Goal: Task Accomplishment & Management: Complete application form

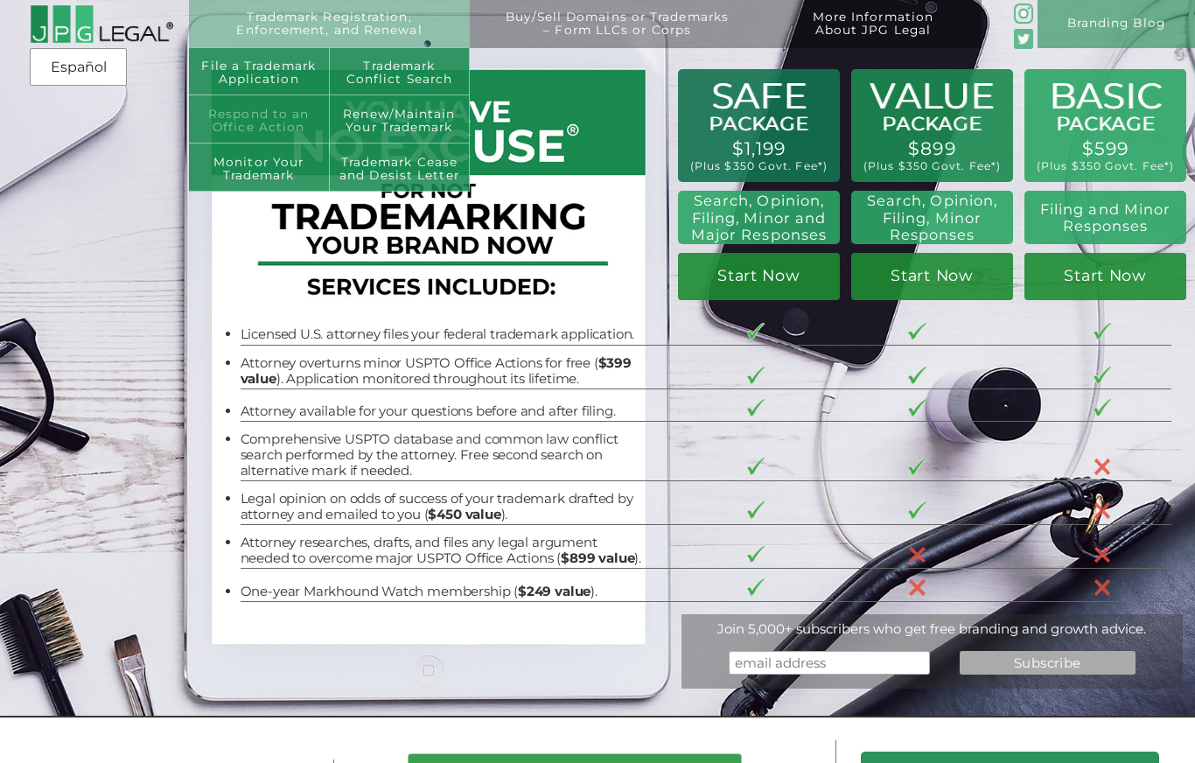
click at [285, 118] on link "Respond to an Office Action" at bounding box center [259, 119] width 141 height 48
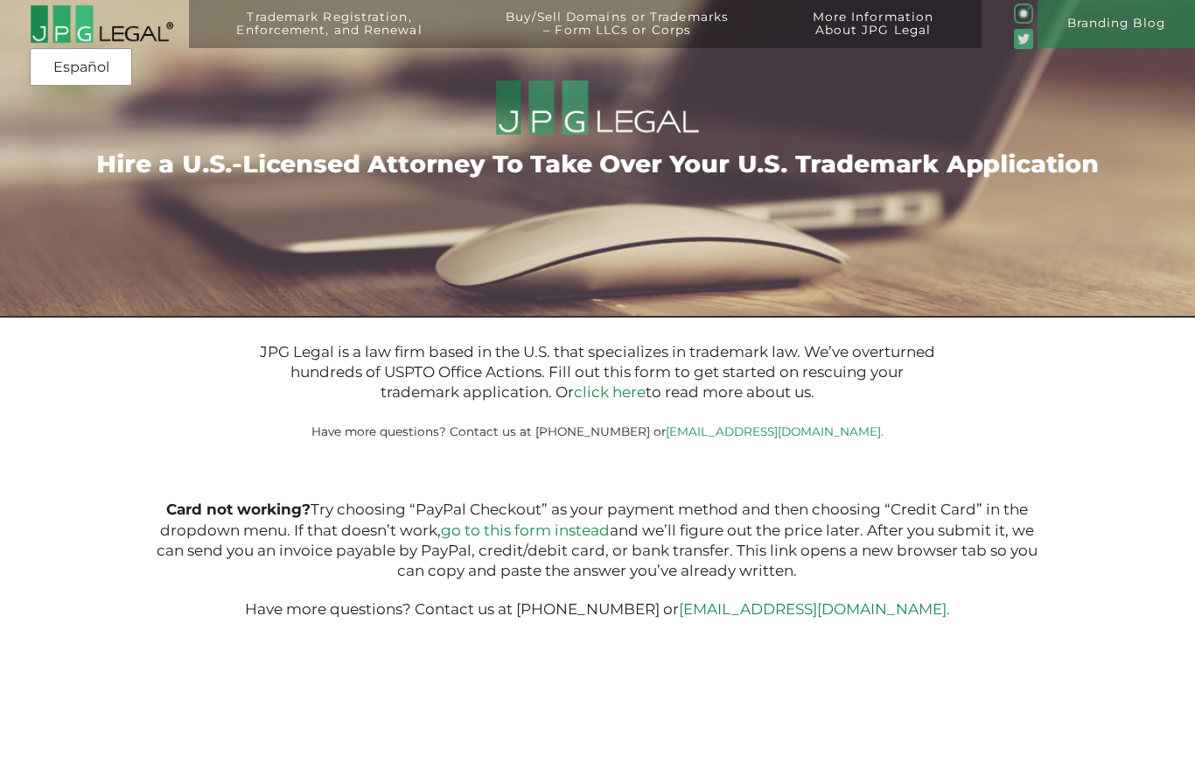
type input "$399.00"
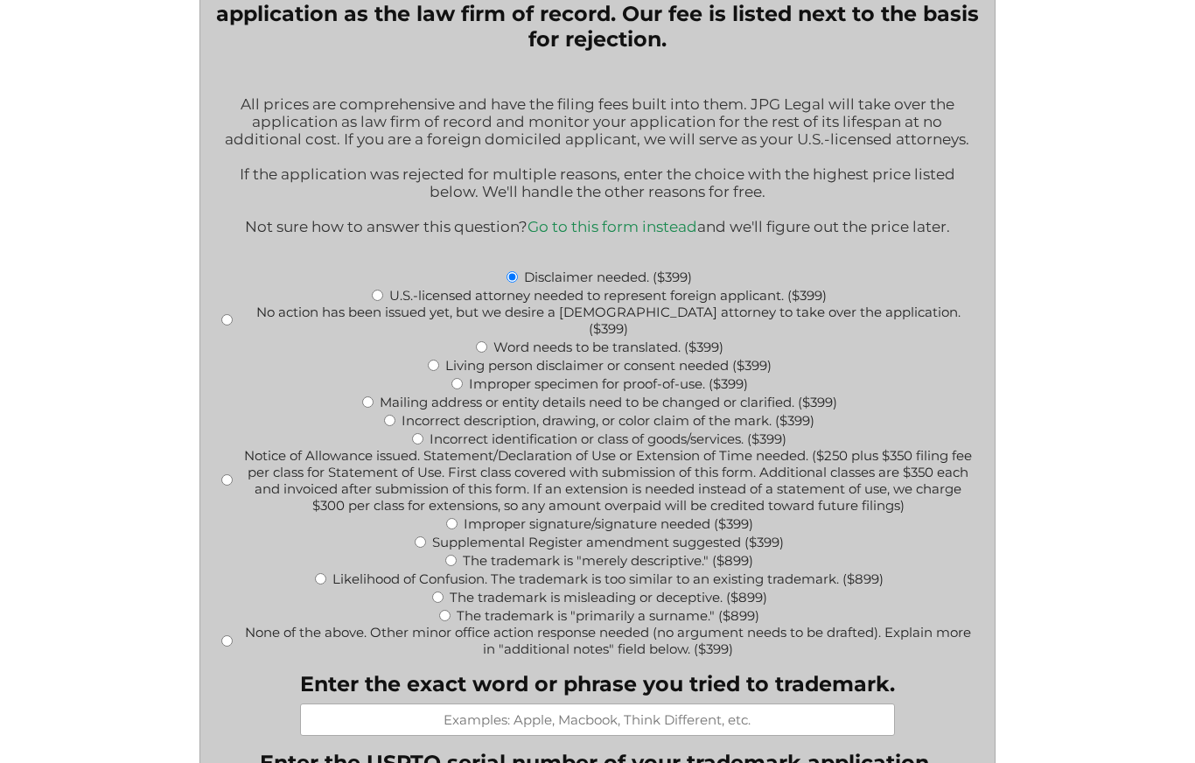
scroll to position [678, 0]
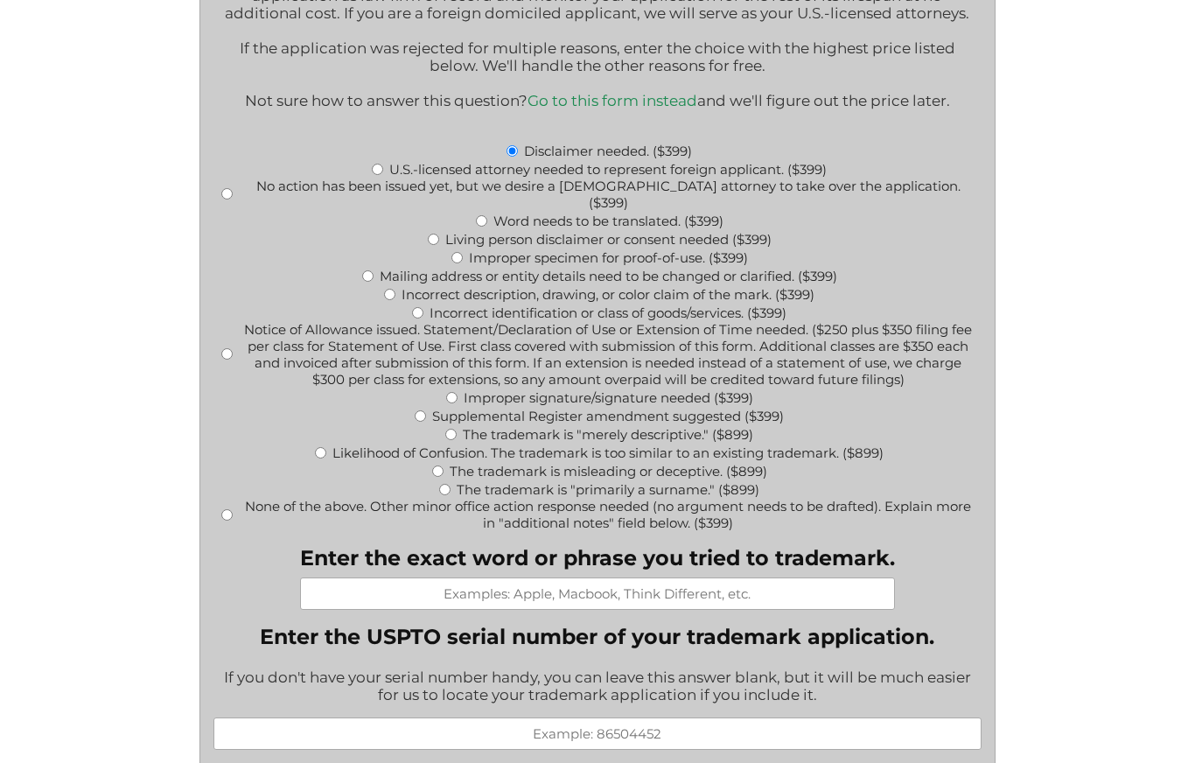
click at [223, 353] on input "Notice of Allowance issued. Statement/Declaration of Use or Extension of Time n…" at bounding box center [226, 353] width 11 height 11
radio input "true"
type input "$599.00"
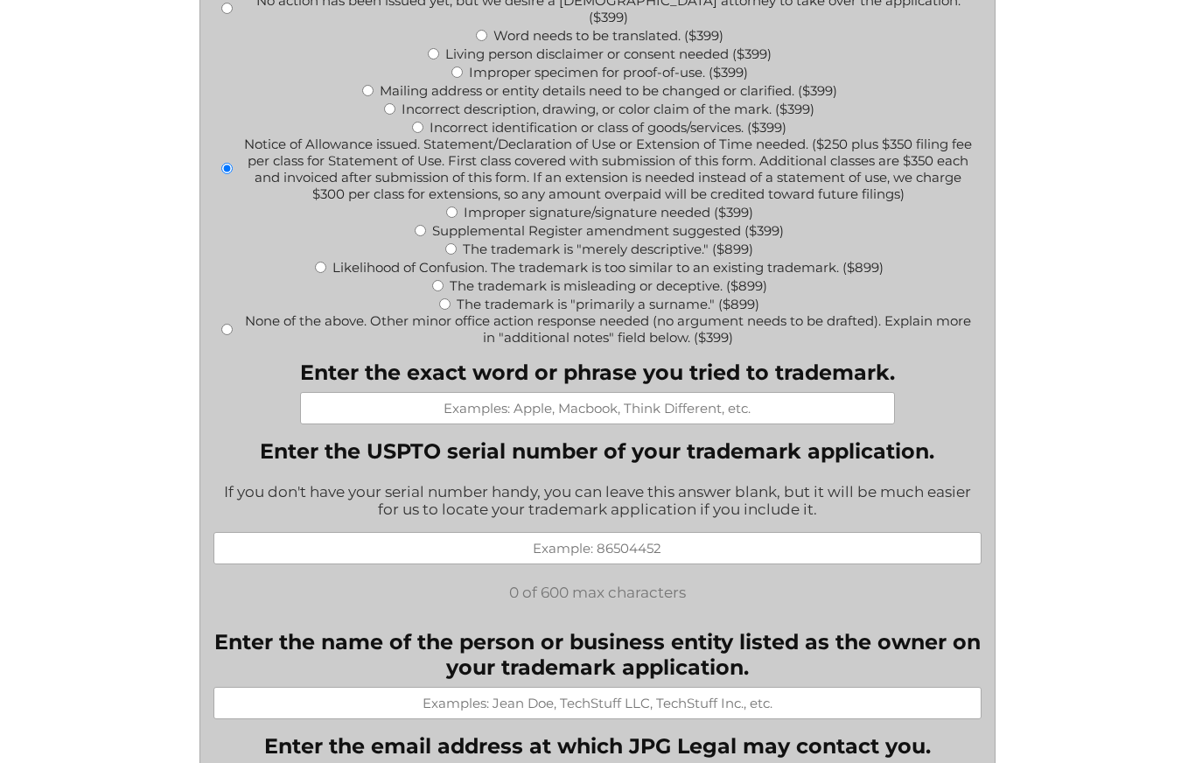
scroll to position [858, 0]
